Goal: Task Accomplishment & Management: Use online tool/utility

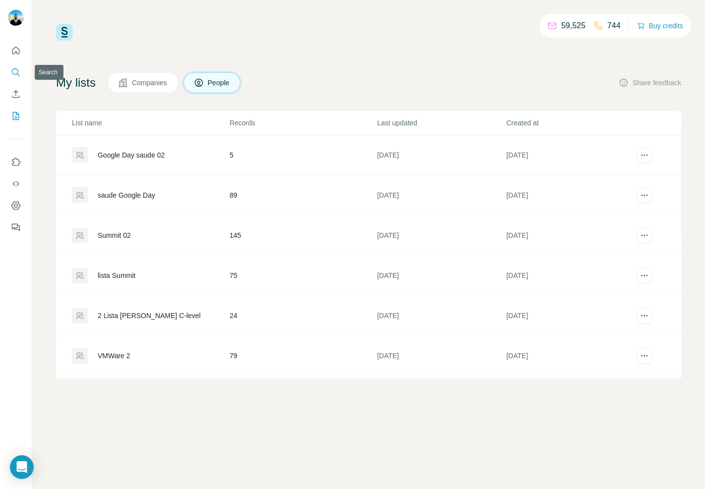
click at [12, 72] on icon "Search" at bounding box center [15, 71] width 6 height 6
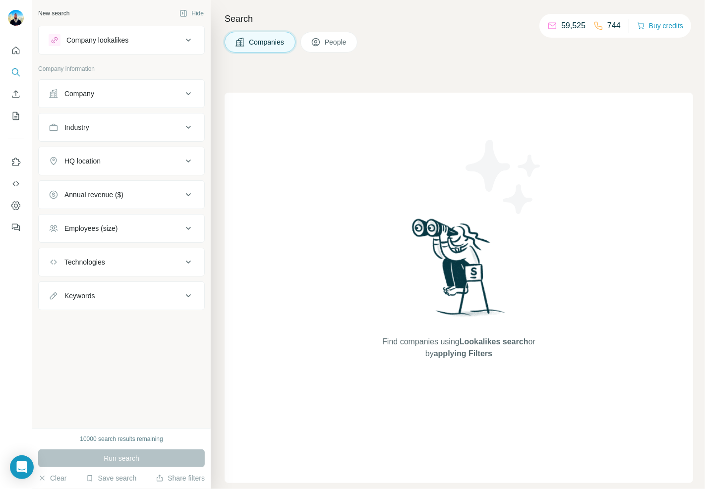
click at [148, 89] on div "Company" at bounding box center [116, 94] width 134 height 10
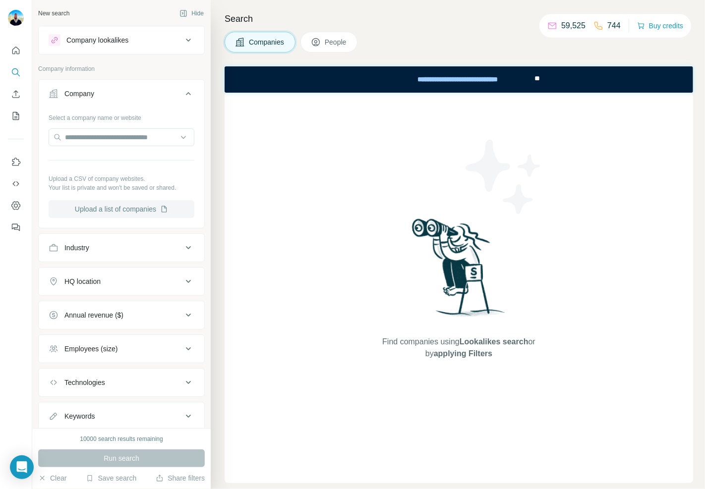
click at [116, 213] on button "Upload a list of companies" at bounding box center [122, 209] width 146 height 18
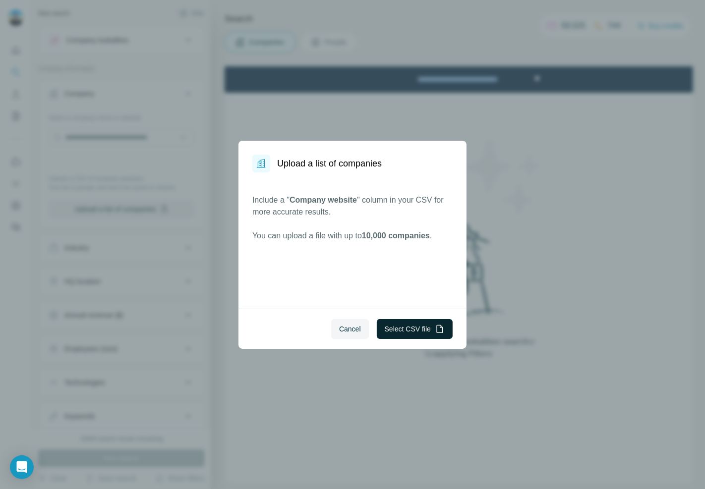
click at [403, 328] on button "Select CSV file" at bounding box center [415, 329] width 76 height 20
click at [345, 325] on span "Cancel" at bounding box center [350, 329] width 22 height 10
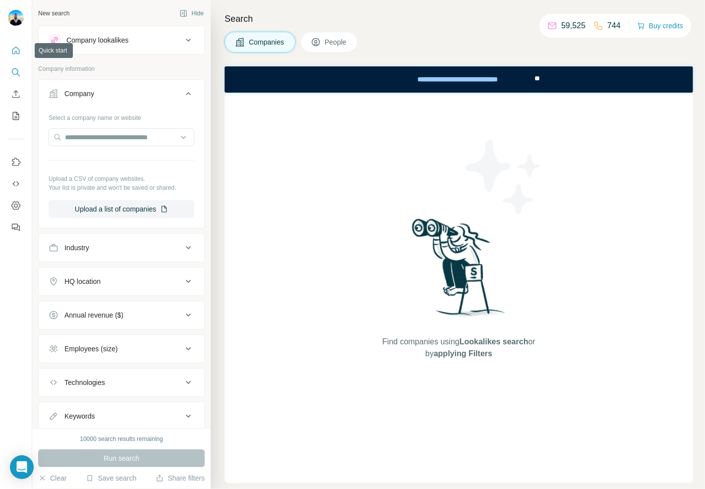
click at [10, 57] on button "Quick start" at bounding box center [16, 51] width 16 height 18
click at [16, 95] on icon "Enrich CSV" at bounding box center [15, 93] width 7 height 7
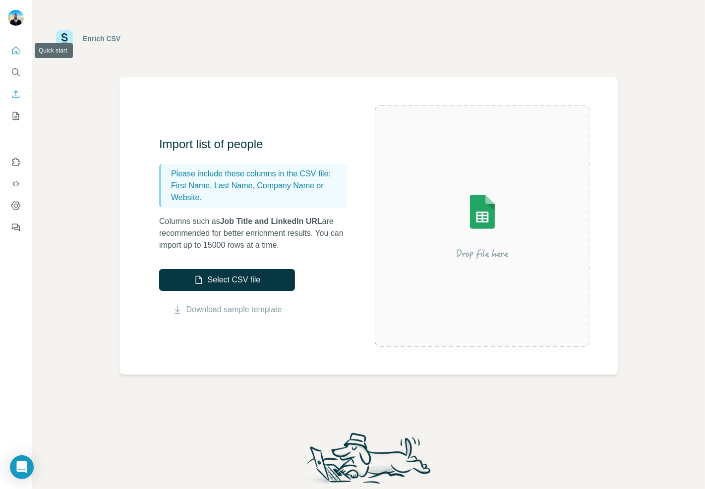
click at [16, 50] on icon "Quick start" at bounding box center [16, 51] width 10 height 10
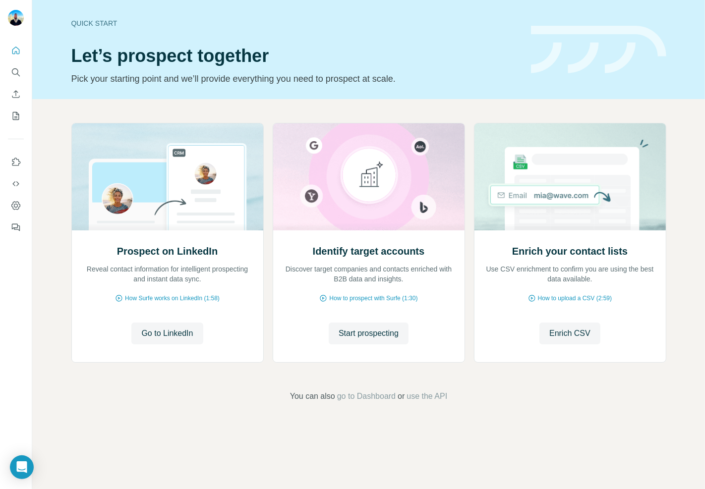
click at [20, 129] on div at bounding box center [16, 136] width 32 height 201
click at [20, 124] on button "My lists" at bounding box center [16, 116] width 16 height 18
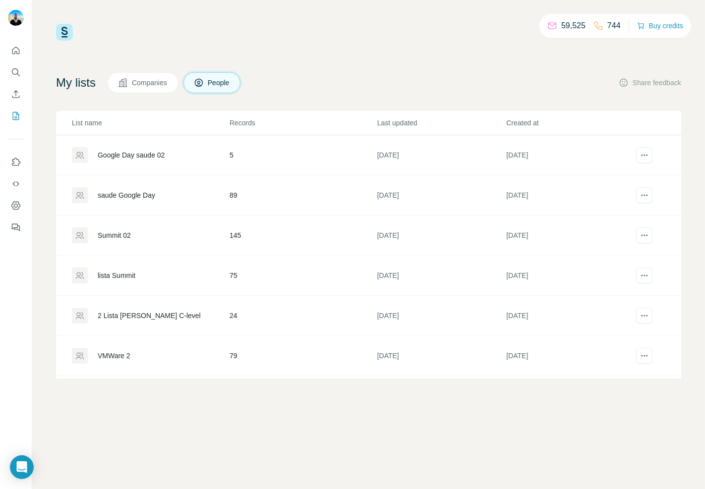
click at [176, 83] on button "Companies" at bounding box center [143, 82] width 71 height 21
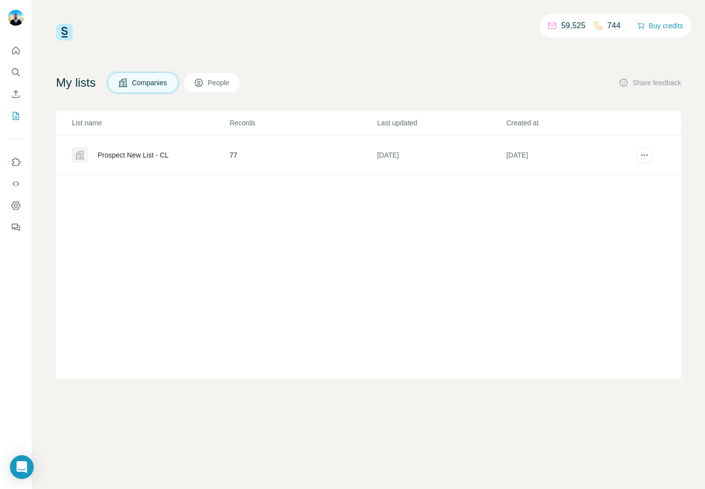
click at [121, 162] on div "Prospect New List - CL" at bounding box center [150, 155] width 157 height 16
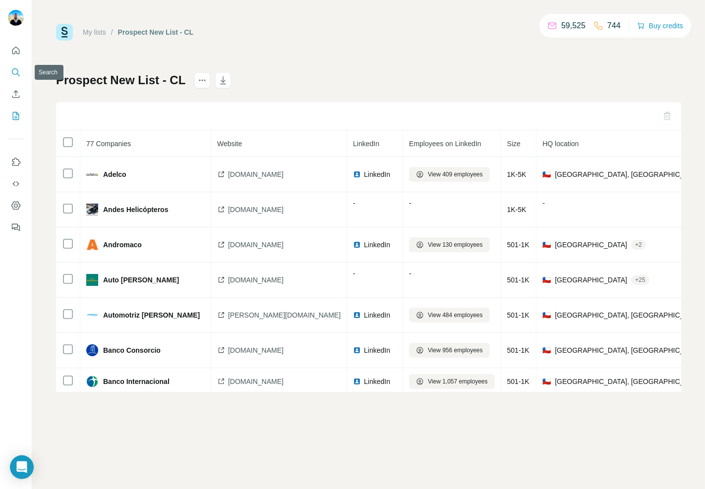
click at [12, 71] on icon "Search" at bounding box center [16, 72] width 10 height 10
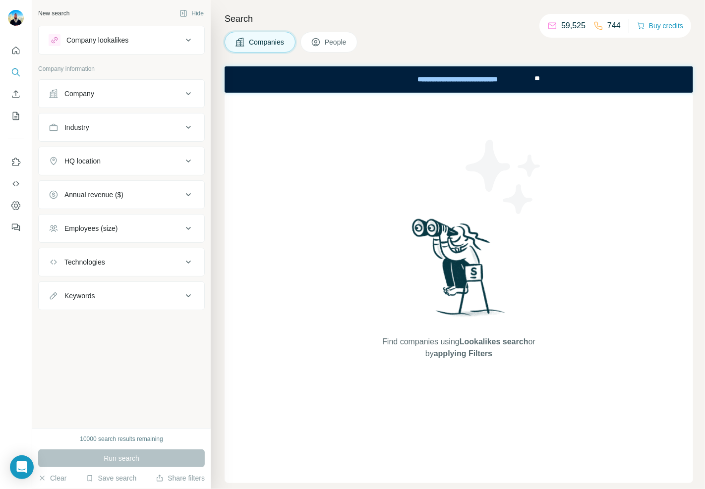
click at [155, 102] on button "Company" at bounding box center [122, 94] width 166 height 24
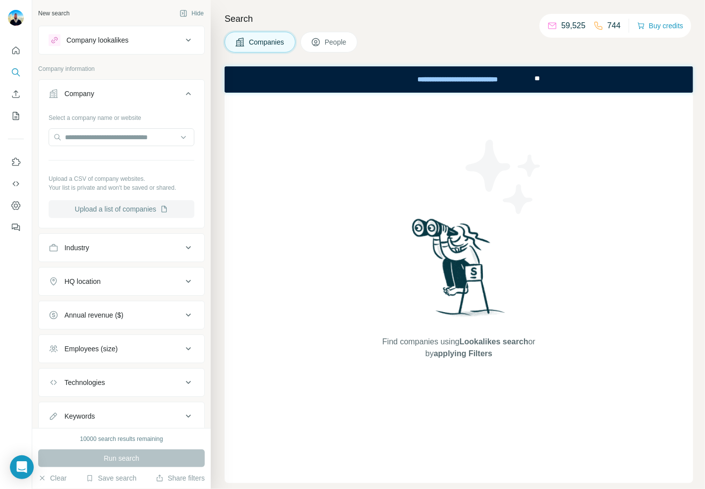
click at [119, 213] on button "Upload a list of companies" at bounding box center [122, 209] width 146 height 18
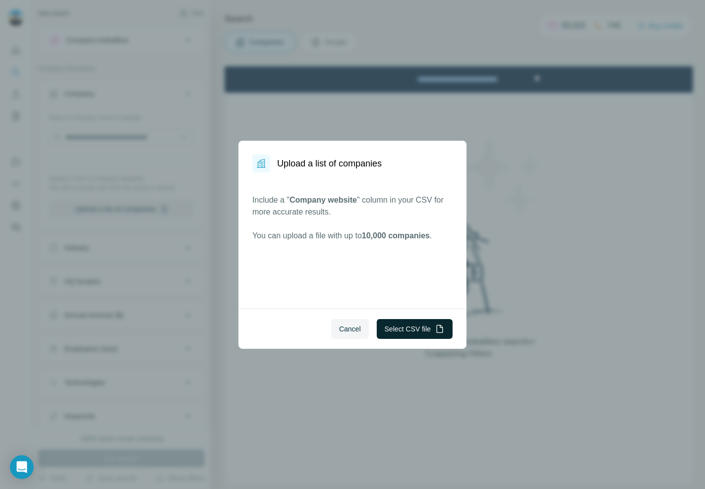
click at [413, 323] on button "Select CSV file" at bounding box center [415, 329] width 76 height 20
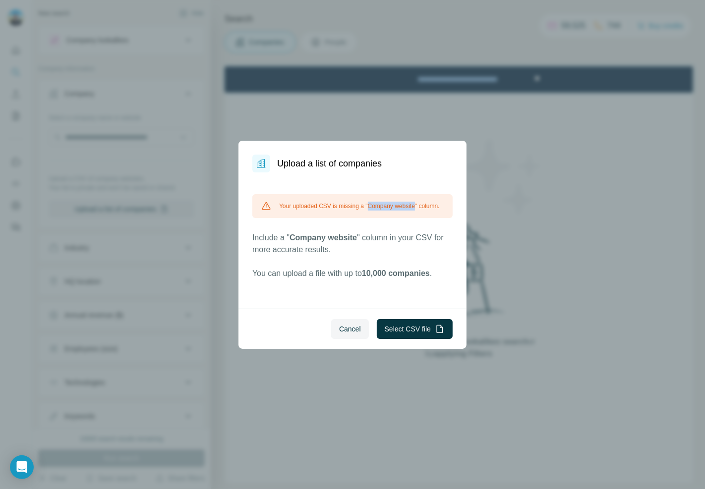
drag, startPoint x: 371, startPoint y: 203, endPoint x: 422, endPoint y: 204, distance: 51.1
click at [422, 204] on div "Your uploaded CSV is missing a "Company website" column." at bounding box center [352, 206] width 200 height 24
copy div "Company website"
click at [402, 326] on button "Select CSV file" at bounding box center [415, 329] width 76 height 20
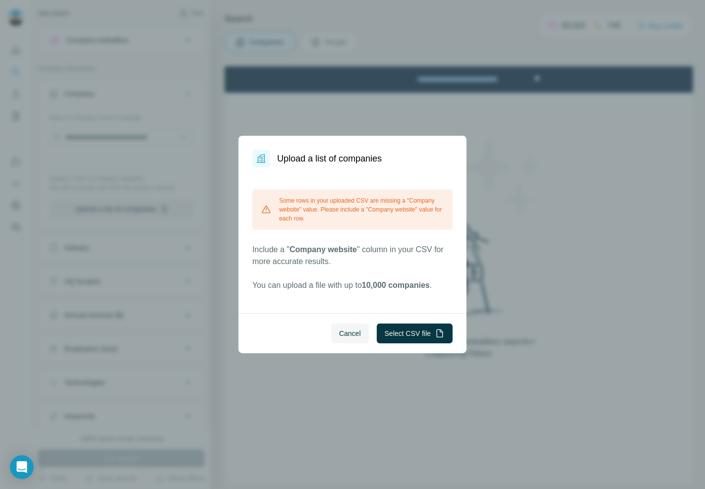
click at [351, 220] on div "Some rows in your uploaded CSV are missing a "Company website" value. Please in…" at bounding box center [352, 209] width 200 height 41
click at [366, 270] on div "Some rows in your uploaded CSV are missing a "Company website" value. Please in…" at bounding box center [352, 240] width 200 height 102
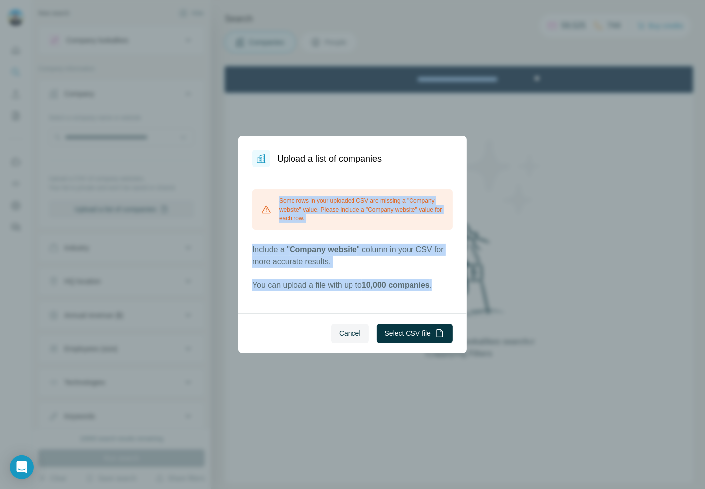
drag, startPoint x: 449, startPoint y: 286, endPoint x: 281, endPoint y: 195, distance: 190.3
click at [281, 195] on div "Some rows in your uploaded CSV are missing a "Company website" value. Please in…" at bounding box center [352, 240] width 200 height 102
copy div "Some rows in your uploaded CSV are missing a "Company website" value. Please in…"
click at [396, 333] on button "Select CSV file" at bounding box center [415, 334] width 76 height 20
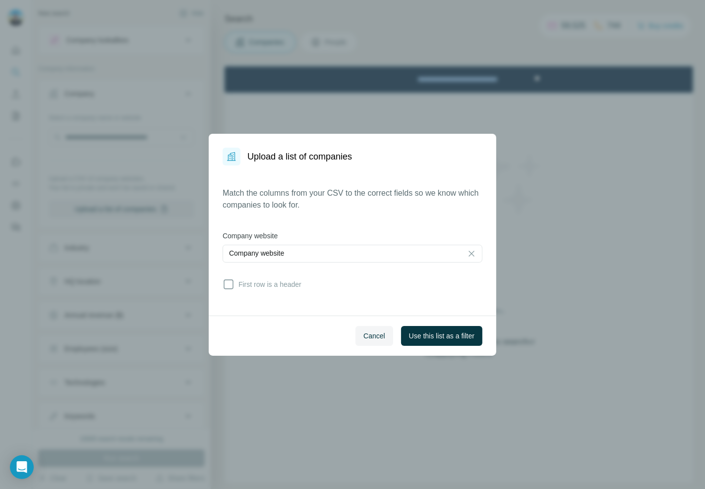
drag, startPoint x: 308, startPoint y: 276, endPoint x: 306, endPoint y: 286, distance: 10.1
click at [306, 286] on div "Match the columns from your CSV to the correct fields so we know which companie…" at bounding box center [353, 240] width 260 height 107
drag, startPoint x: 306, startPoint y: 286, endPoint x: 239, endPoint y: 285, distance: 67.4
click at [239, 285] on div "Match the columns from your CSV to the correct fields so we know which companie…" at bounding box center [353, 240] width 260 height 107
copy span "First row is a header"
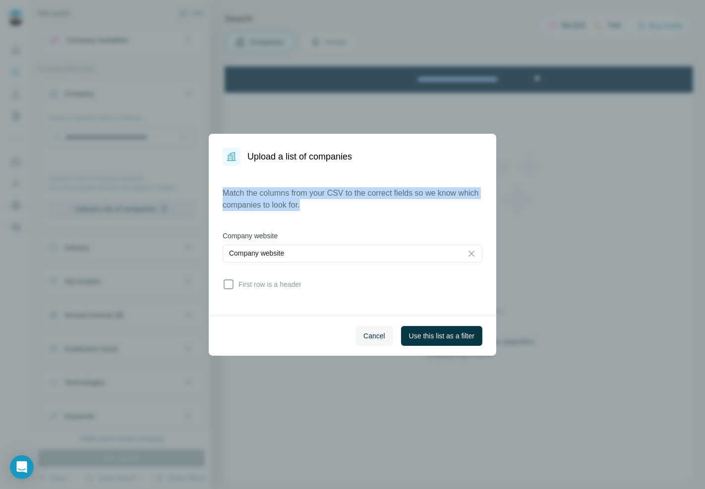
drag, startPoint x: 335, startPoint y: 209, endPoint x: 221, endPoint y: 196, distance: 115.3
click at [221, 196] on div "Match the columns from your CSV to the correct fields so we know which companie…" at bounding box center [353, 241] width 288 height 150
copy p "Match the columns from your CSV to the correct fields so we know which companie…"
click at [408, 256] on div "Company website" at bounding box center [342, 253] width 227 height 10
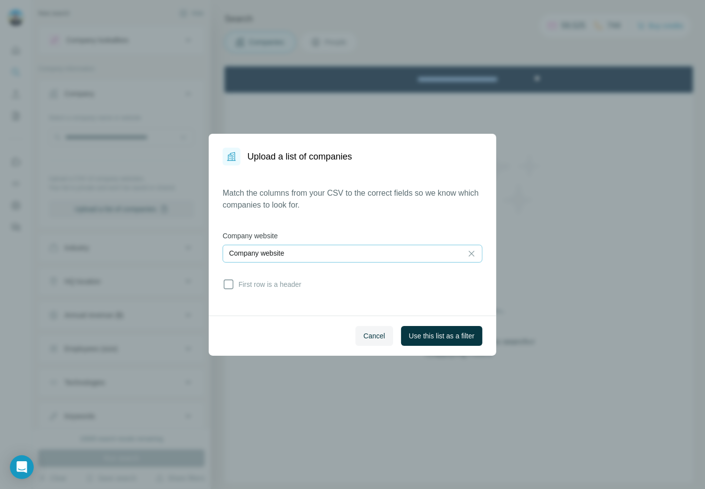
click at [411, 232] on label "Company website" at bounding box center [353, 236] width 260 height 10
click at [434, 333] on span "Use this list as a filter" at bounding box center [441, 336] width 65 height 10
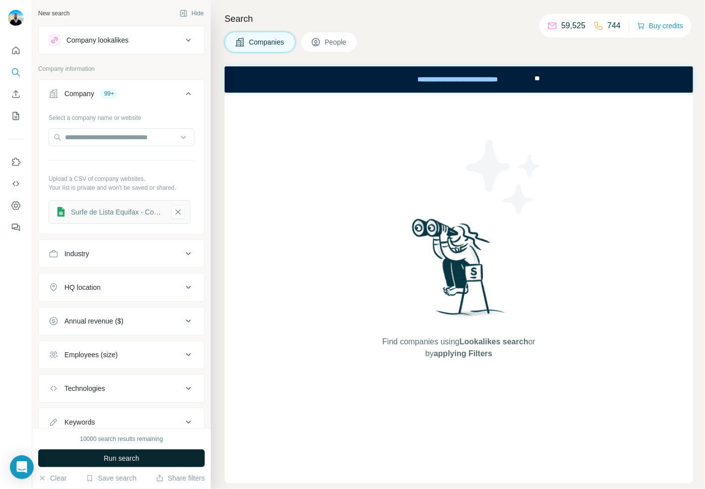
click at [124, 460] on span "Run search" at bounding box center [122, 459] width 36 height 10
